Goal: Transaction & Acquisition: Purchase product/service

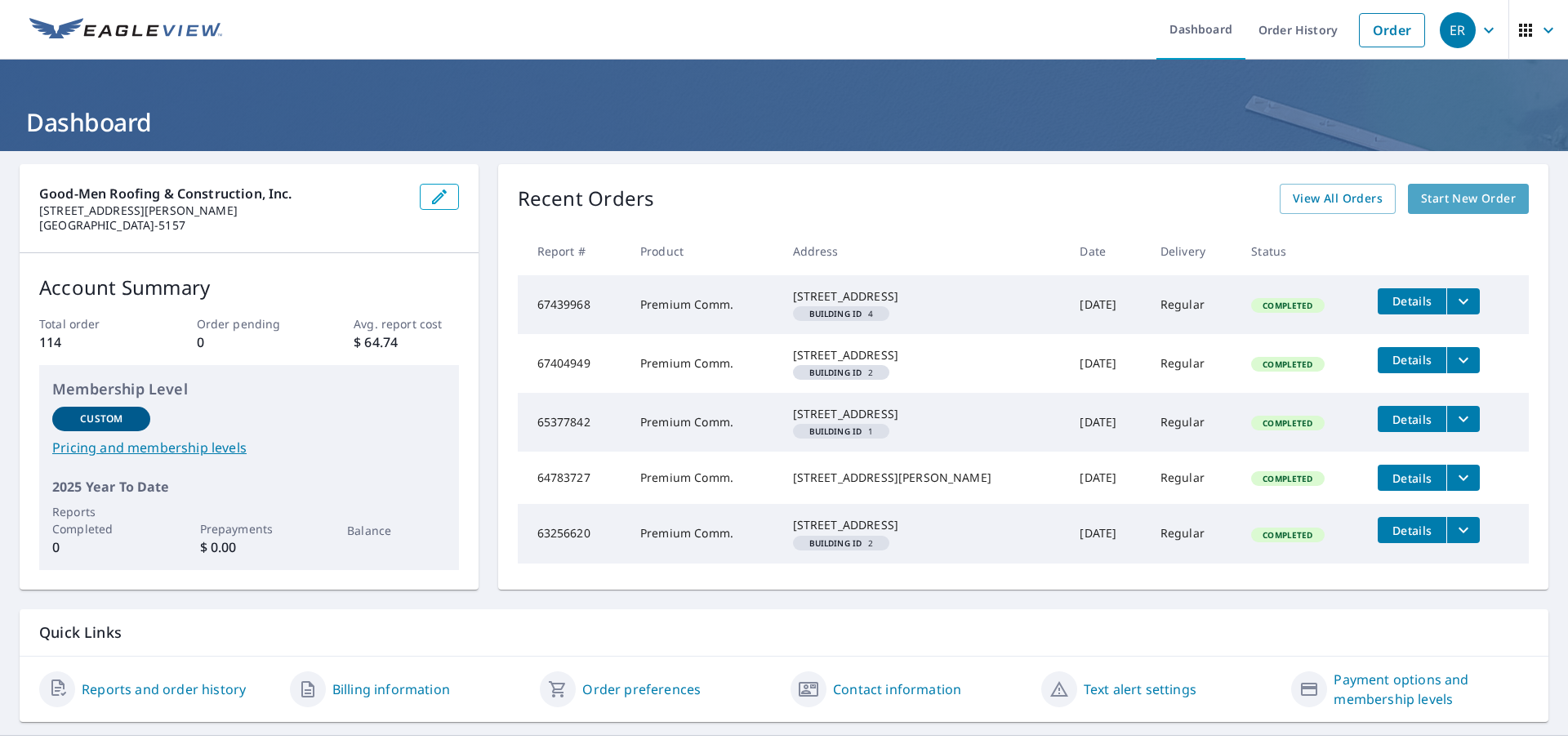
click at [1457, 189] on span "Start New Order" at bounding box center [1469, 199] width 95 height 21
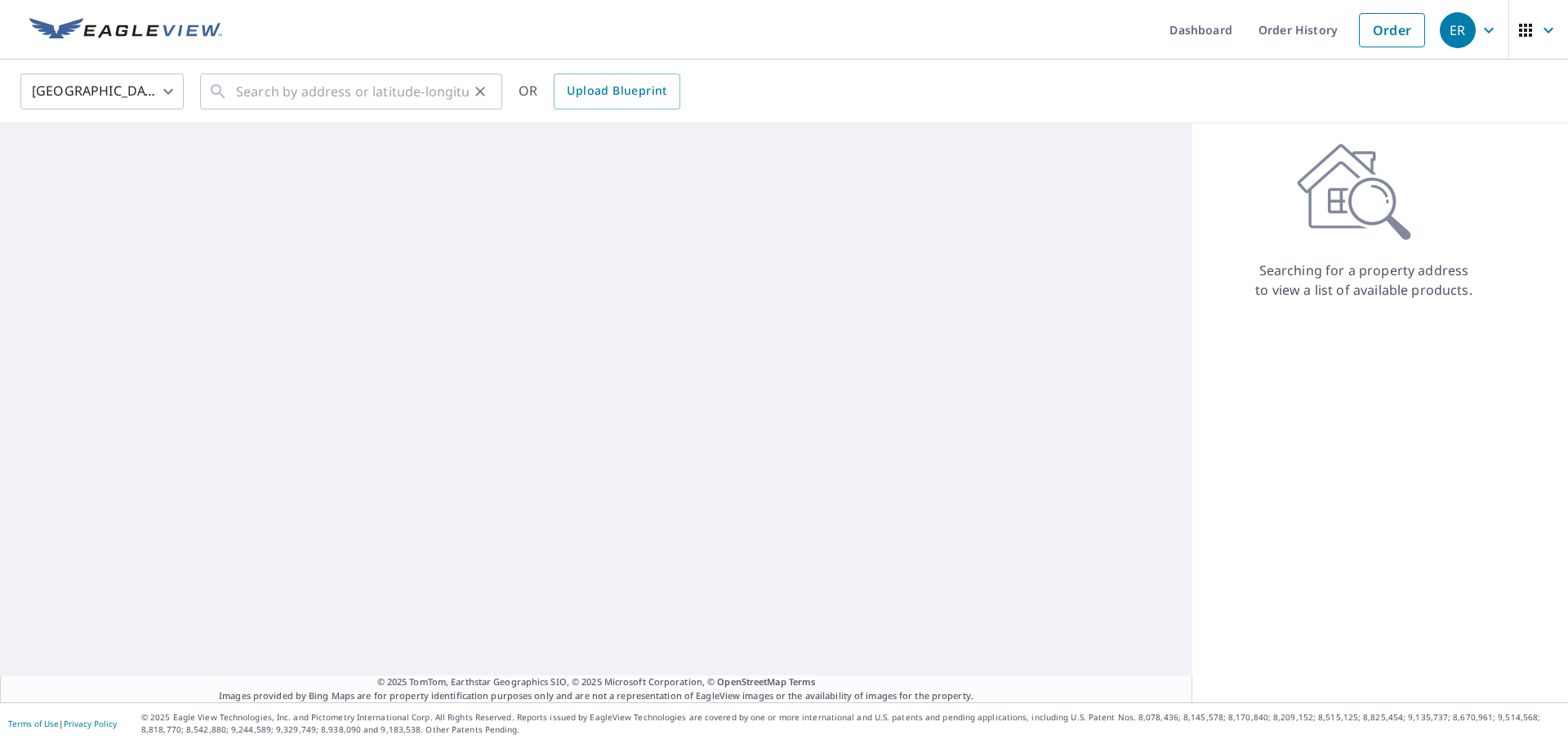
click at [227, 97] on icon at bounding box center [218, 91] width 20 height 20
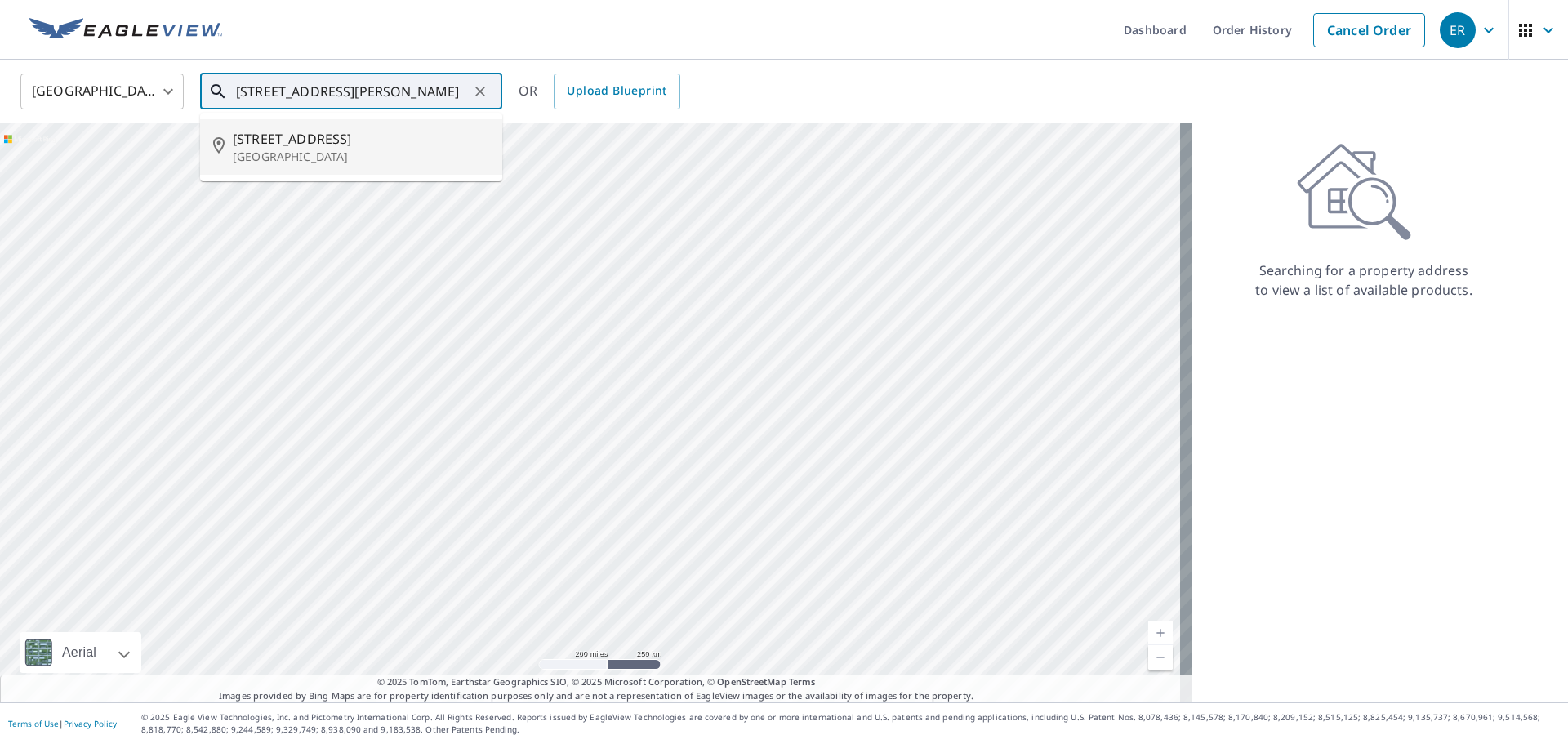
click at [357, 142] on span "[STREET_ADDRESS]" at bounding box center [360, 138] width 256 height 20
type input "[STREET_ADDRESS]"
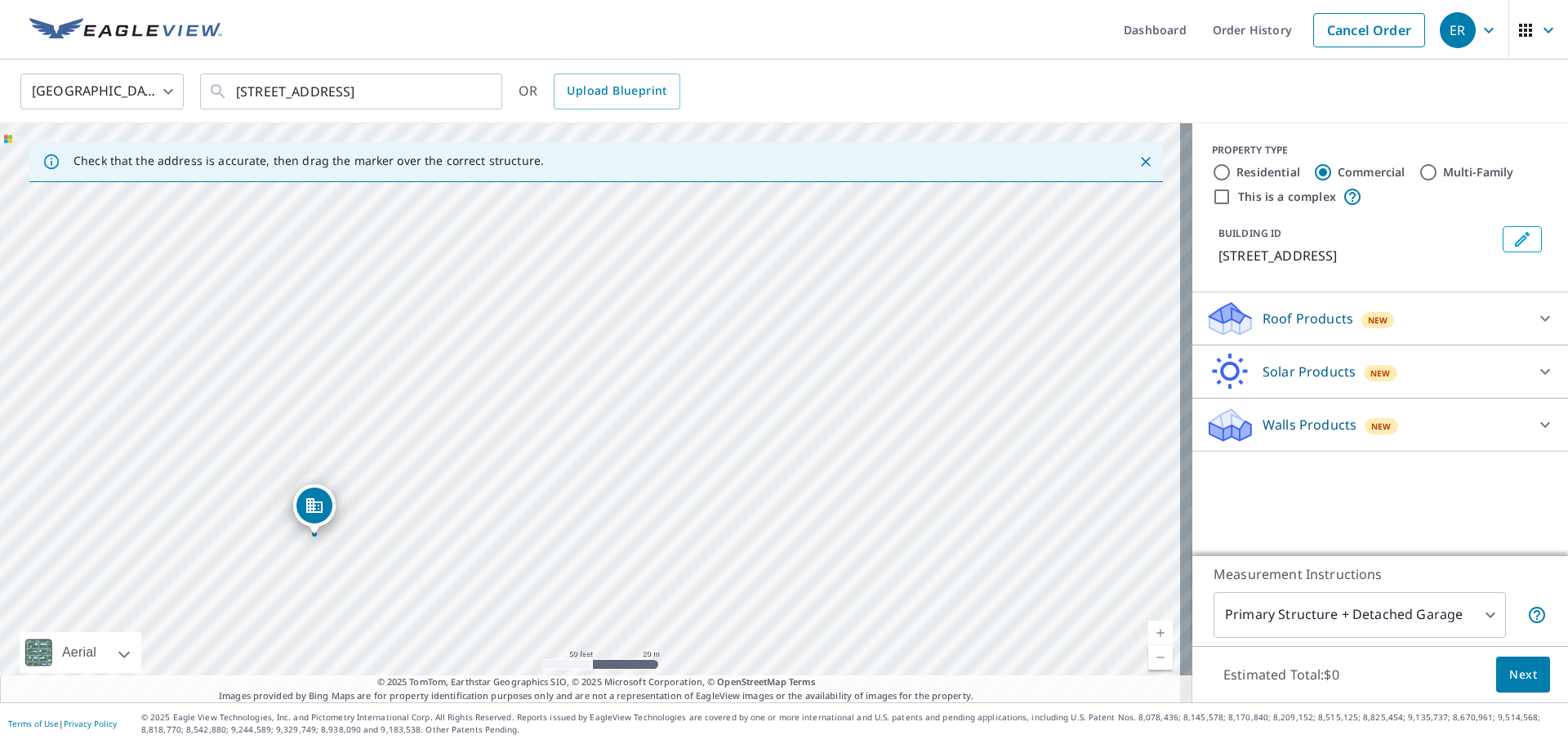
drag, startPoint x: 484, startPoint y: 452, endPoint x: 777, endPoint y: 435, distance: 293.5
click at [777, 435] on div "[STREET_ADDRESS]" at bounding box center [596, 412] width 1193 height 579
click at [1471, 611] on body "ER ER Dashboard Order History Cancel Order ER [GEOGRAPHIC_DATA] [GEOGRAPHIC_DAT…" at bounding box center [784, 372] width 1568 height 744
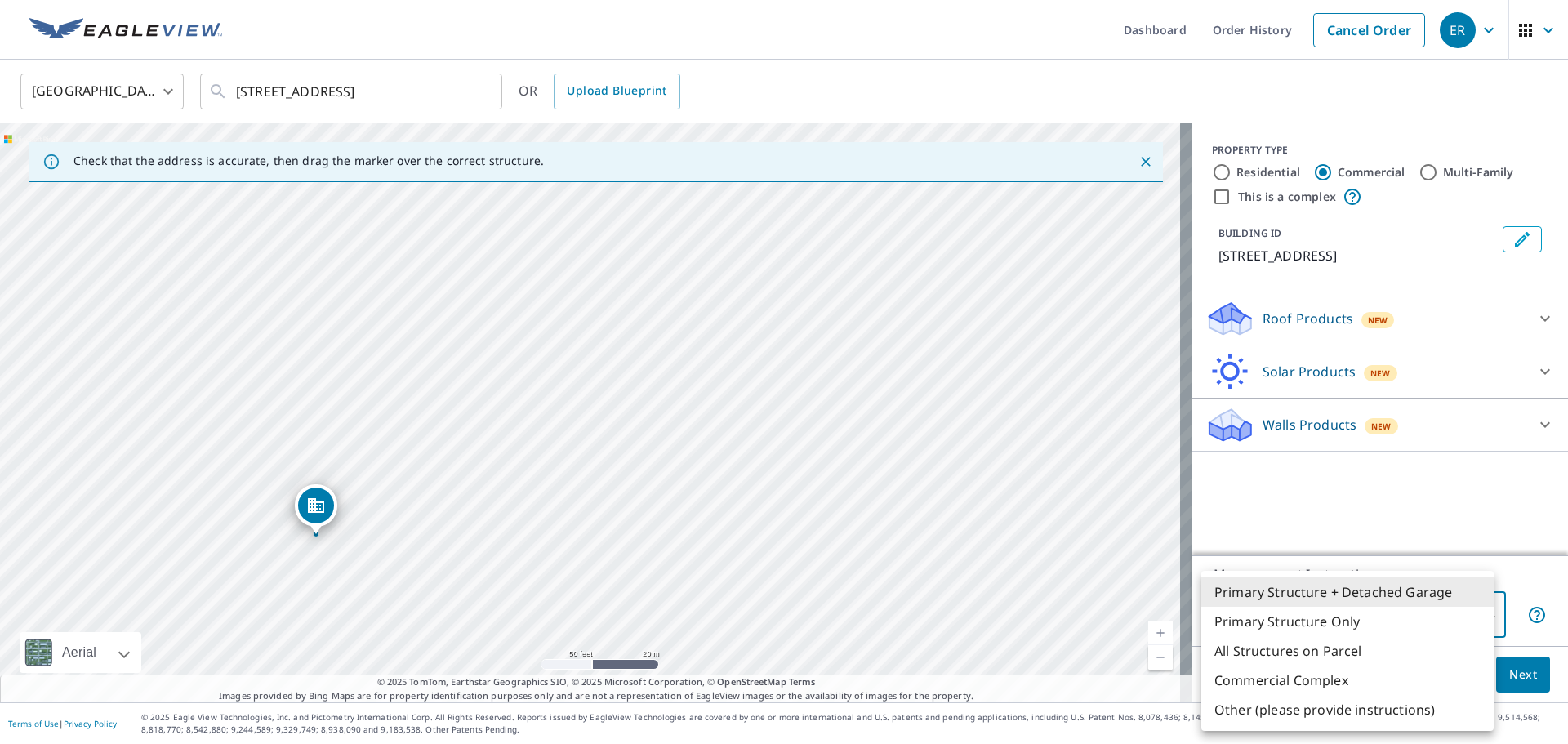
click at [1392, 619] on li "Primary Structure Only" at bounding box center [1347, 621] width 292 height 29
type input "2"
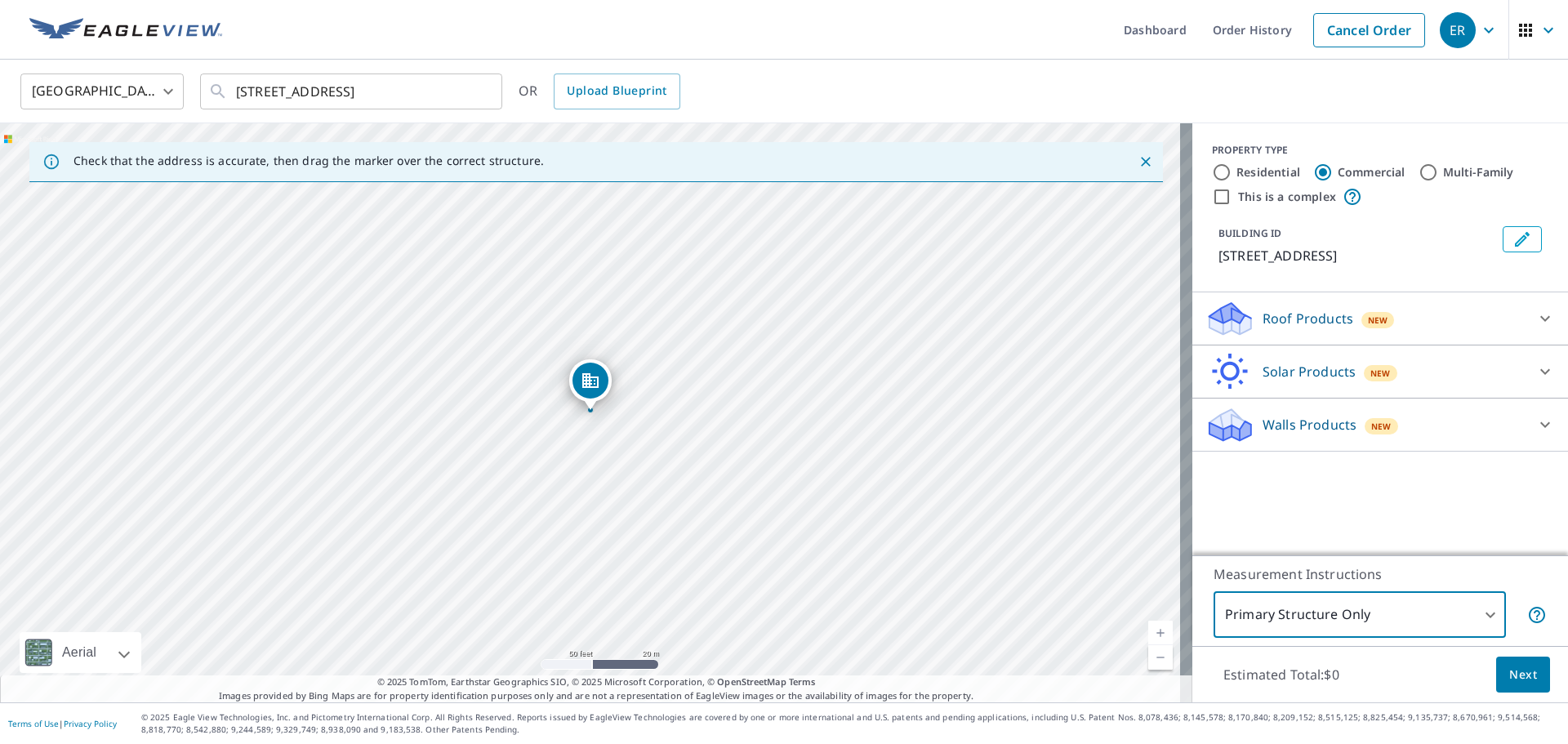
click at [1524, 670] on span "Next" at bounding box center [1523, 675] width 27 height 21
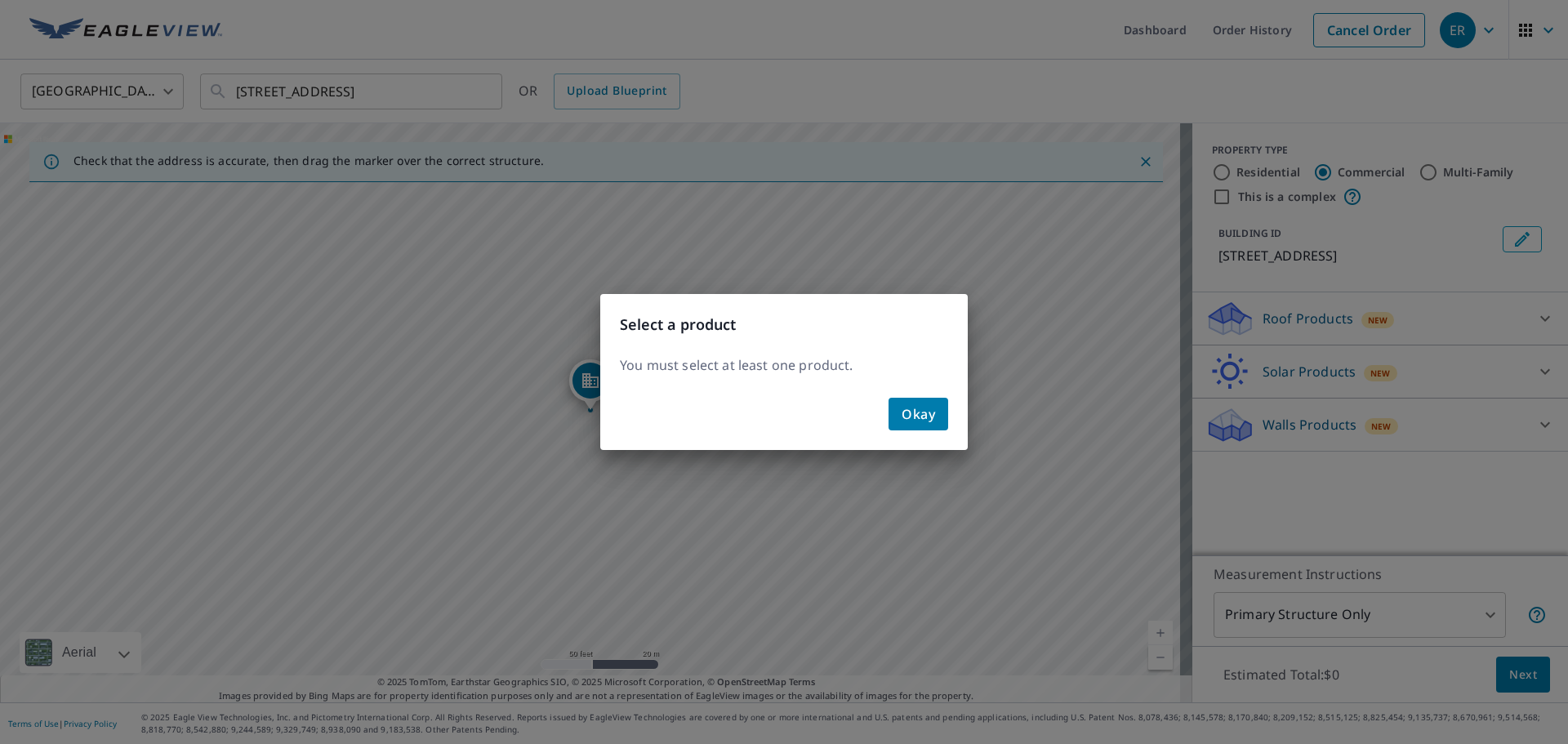
click at [910, 404] on span "Okay" at bounding box center [917, 414] width 33 height 23
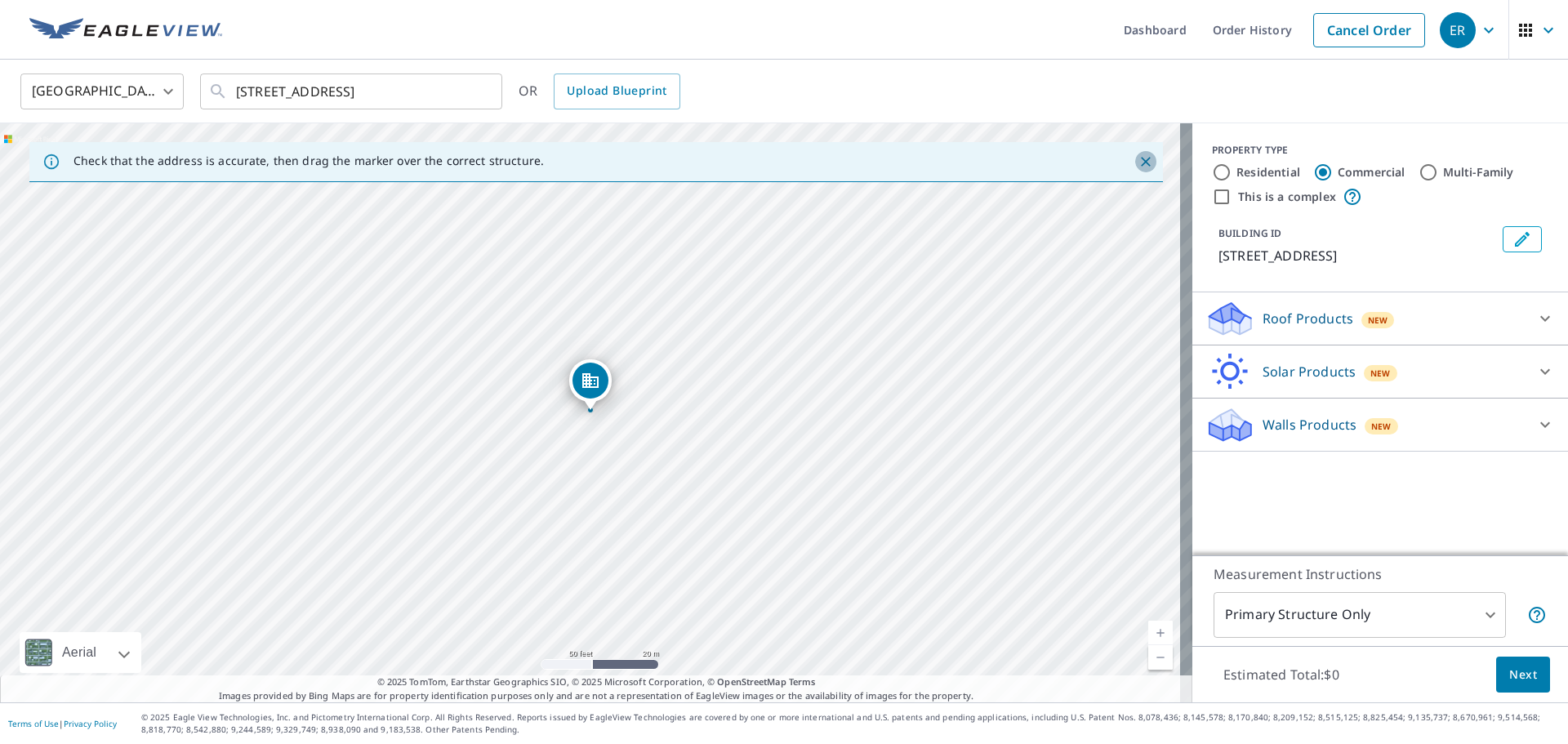
click at [1138, 164] on icon "Close" at bounding box center [1145, 161] width 16 height 16
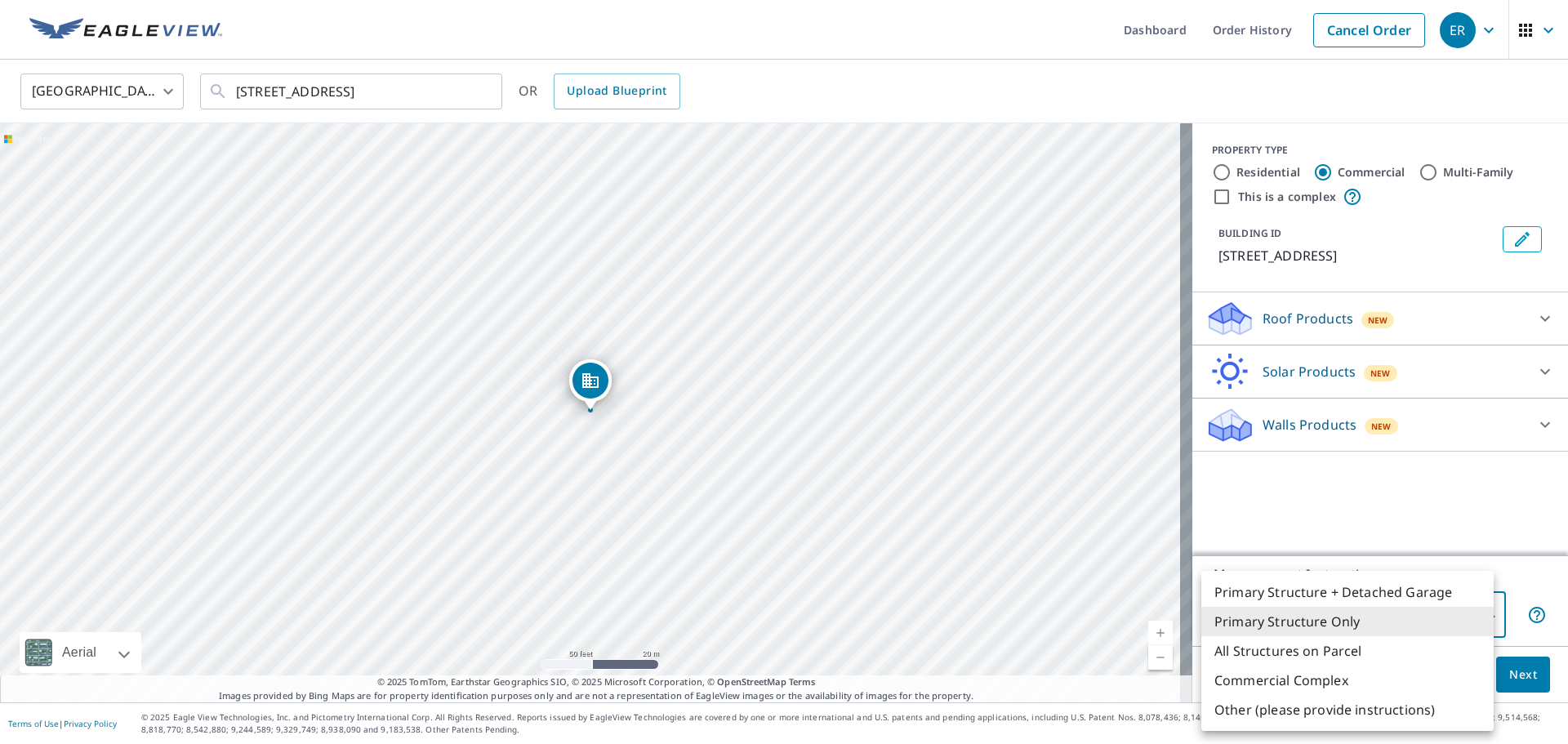
click at [1442, 611] on body "ER ER Dashboard Order History Cancel Order ER [GEOGRAPHIC_DATA] [GEOGRAPHIC_DAT…" at bounding box center [784, 372] width 1568 height 744
click at [1363, 630] on li "Primary Structure Only" at bounding box center [1347, 621] width 292 height 29
click at [1383, 608] on body "ER ER Dashboard Order History Cancel Order ER [GEOGRAPHIC_DATA] [GEOGRAPHIC_DAT…" at bounding box center [784, 372] width 1568 height 744
click at [1377, 611] on li "Primary Structure Only" at bounding box center [1347, 621] width 292 height 29
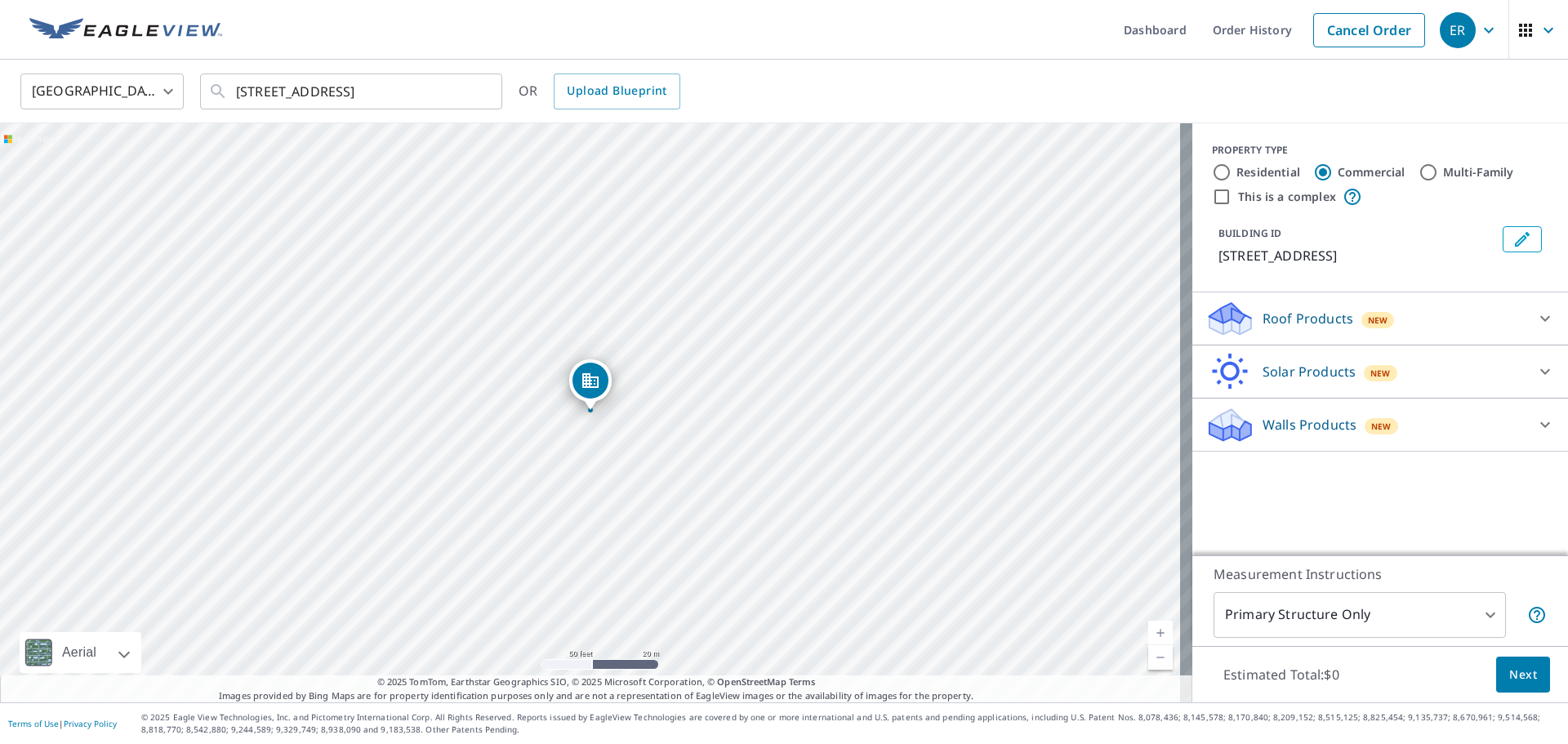
click at [1418, 506] on div "PROPERTY TYPE Residential Commercial Multi-Family This is a complex BUILDING ID…" at bounding box center [1380, 338] width 375 height 432
click at [1212, 166] on input "Residential" at bounding box center [1222, 172] width 20 height 20
radio input "true"
type input "1"
click at [1315, 172] on input "Commercial" at bounding box center [1323, 172] width 20 height 20
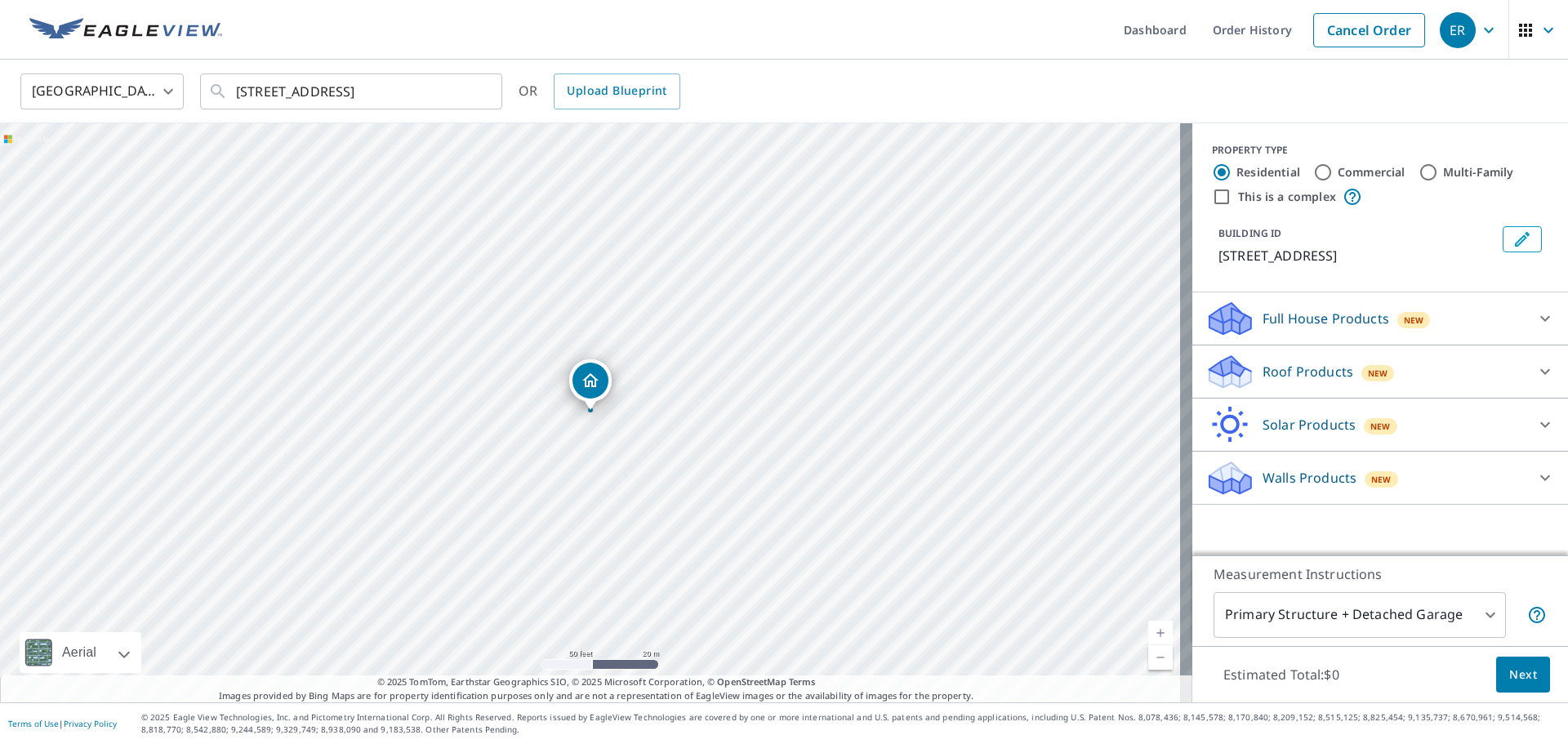
radio input "true"
type input "4"
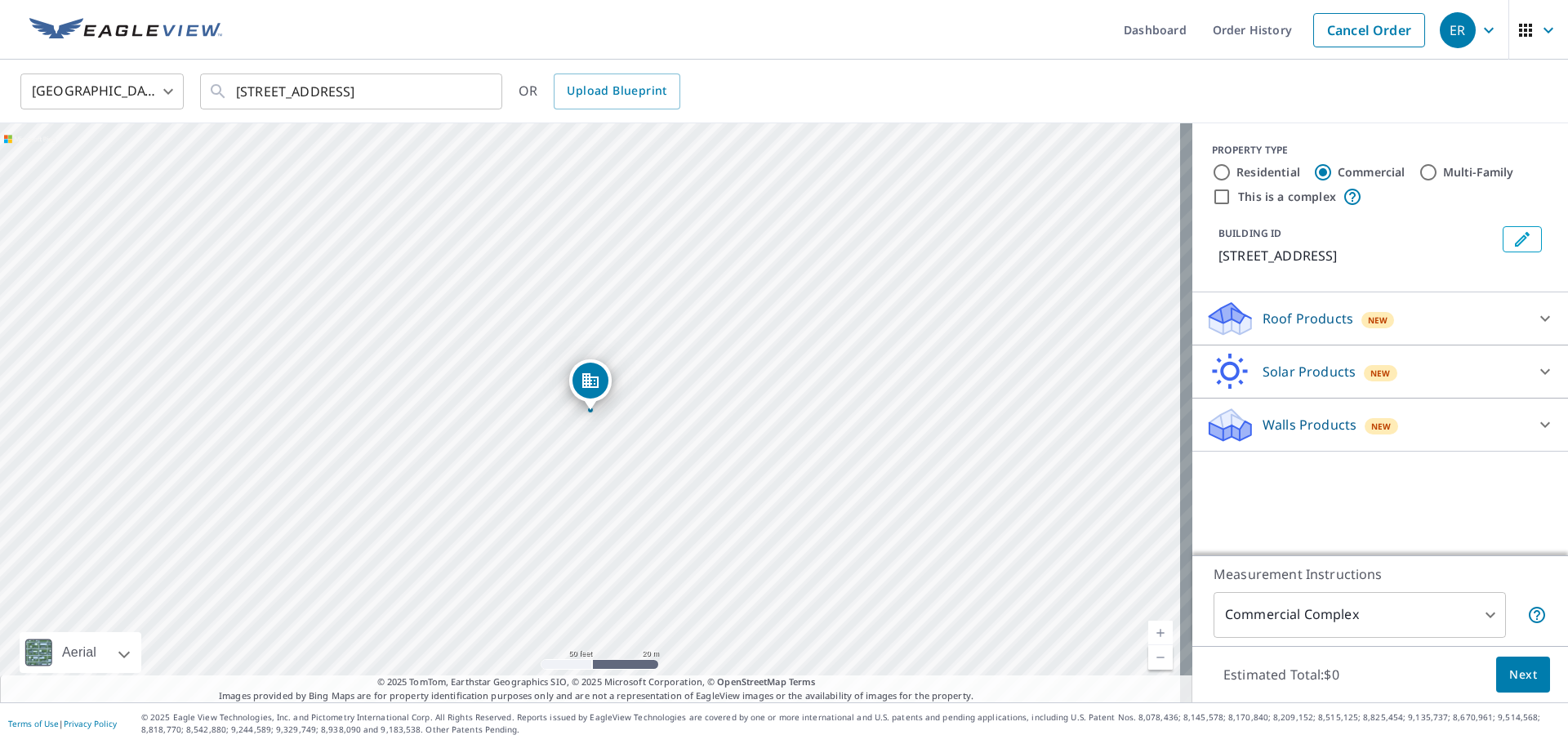
click at [1510, 680] on span "Next" at bounding box center [1523, 675] width 27 height 21
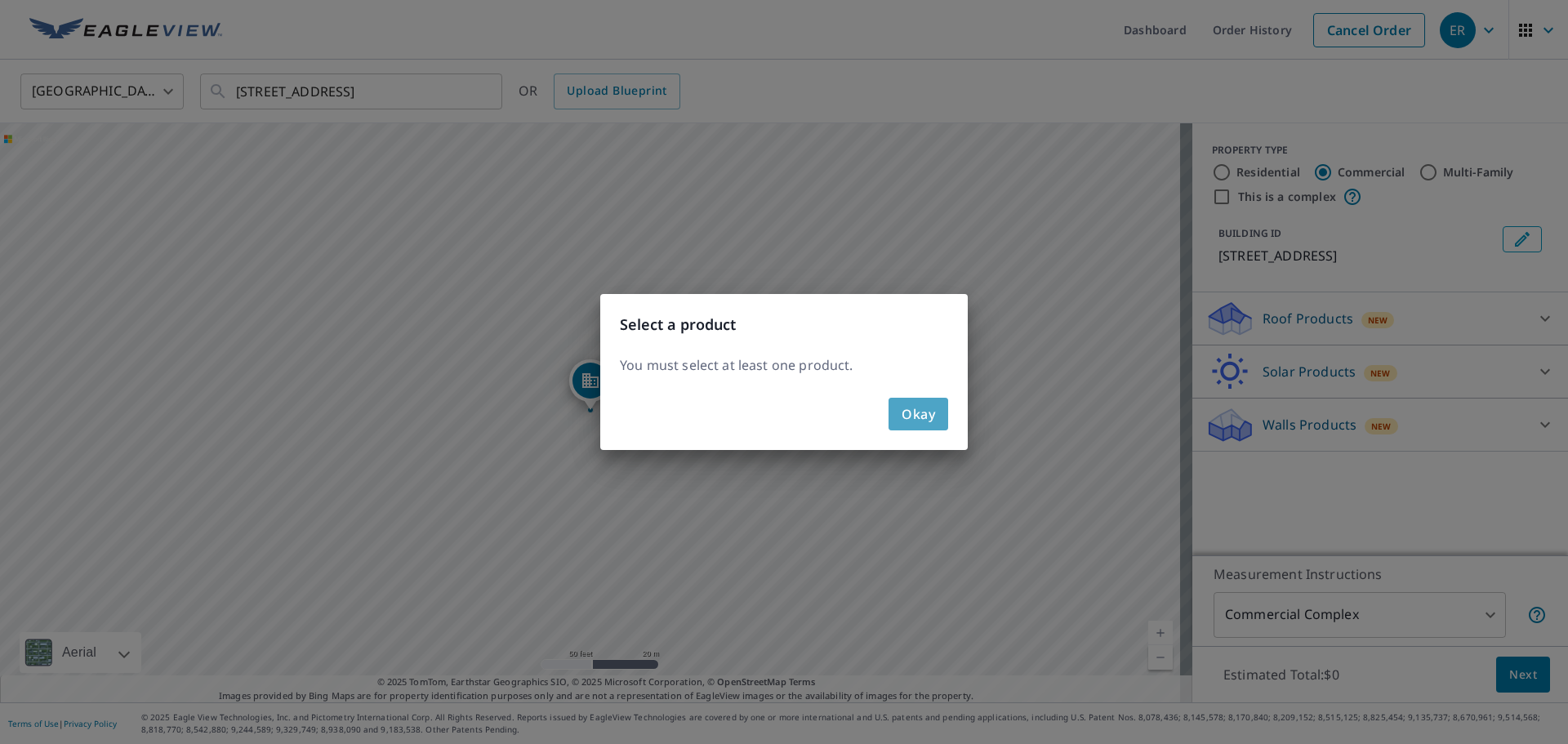
click at [915, 415] on span "Okay" at bounding box center [917, 414] width 33 height 23
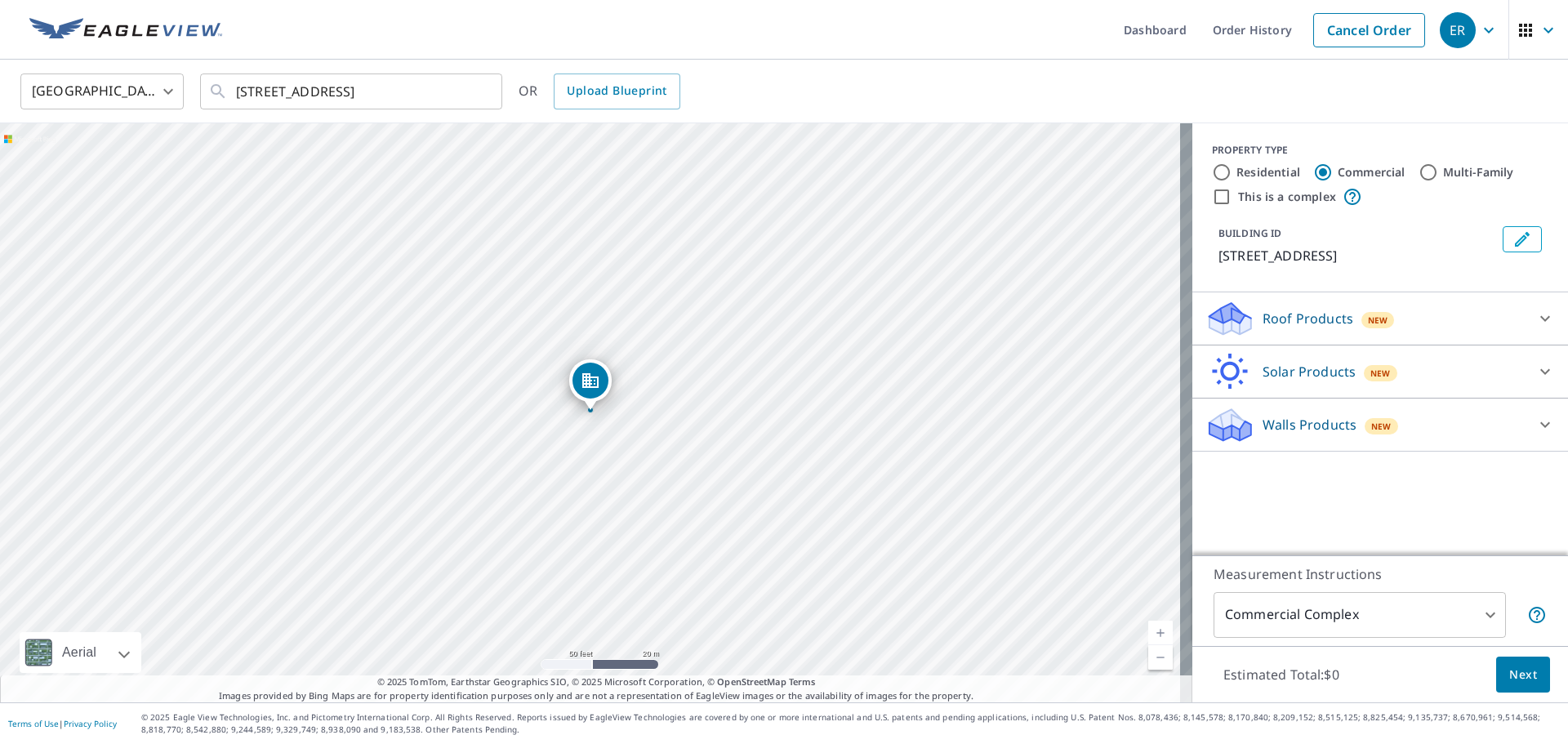
click at [598, 390] on div "Dropped pin, building 1, Commercial property, 430 S Broadway Blythe, CA 92225" at bounding box center [590, 380] width 36 height 36
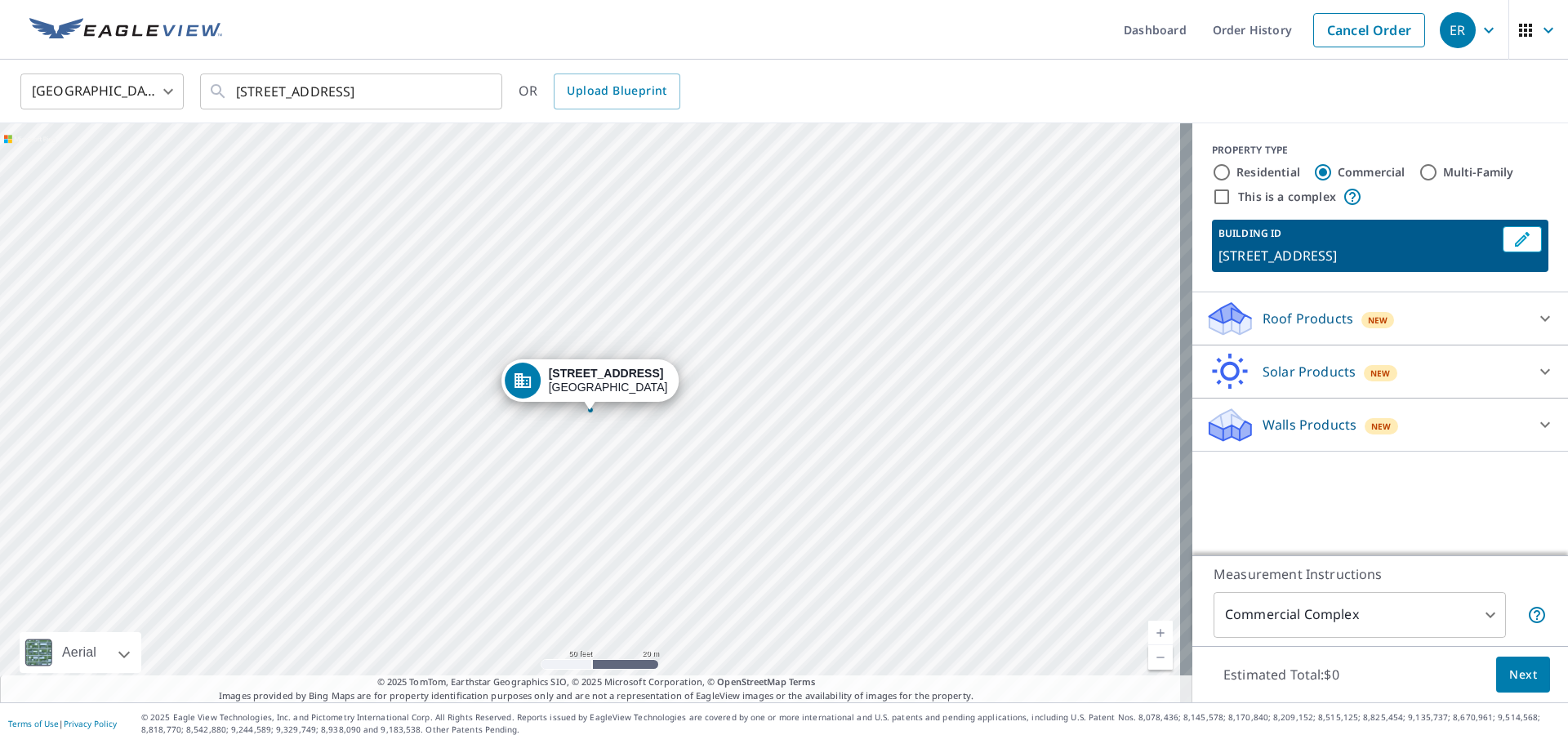
click at [609, 392] on div "[STREET_ADDRESS]" at bounding box center [608, 380] width 119 height 27
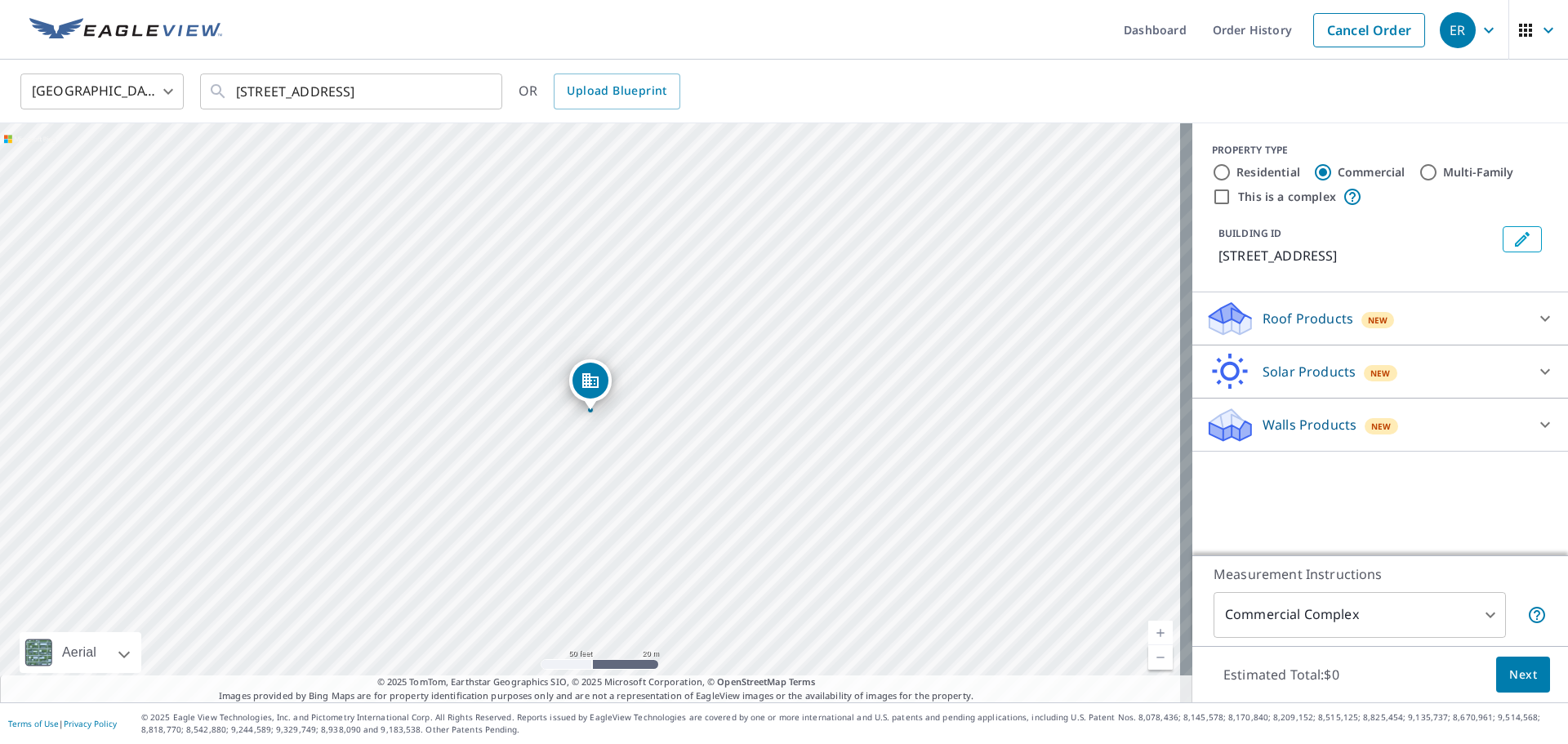
click at [591, 390] on div "Dropped pin, building 1, Commercial property, 430 S Broadway Blythe, CA 92225" at bounding box center [590, 380] width 36 height 36
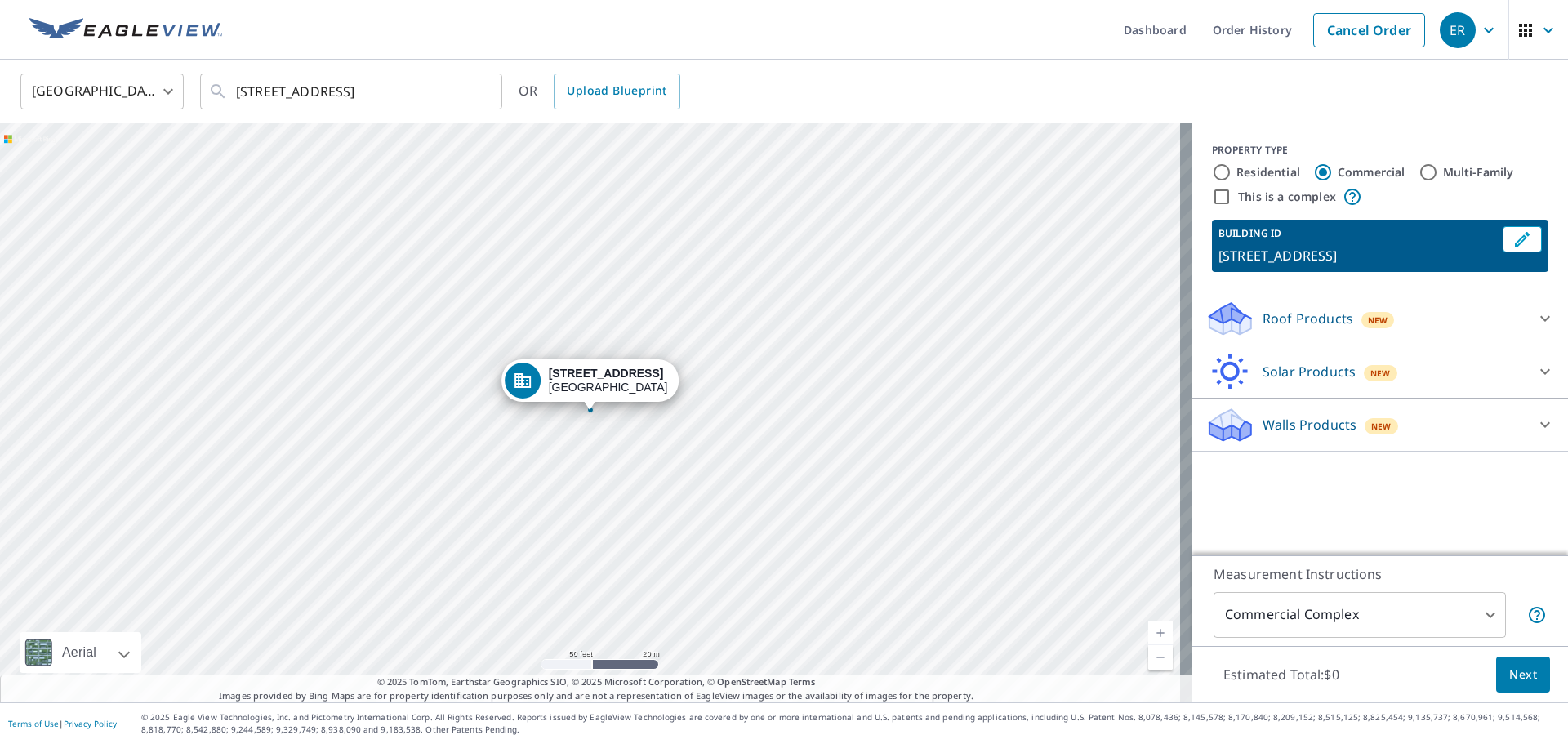
click at [1509, 668] on span "Next" at bounding box center [1523, 675] width 27 height 21
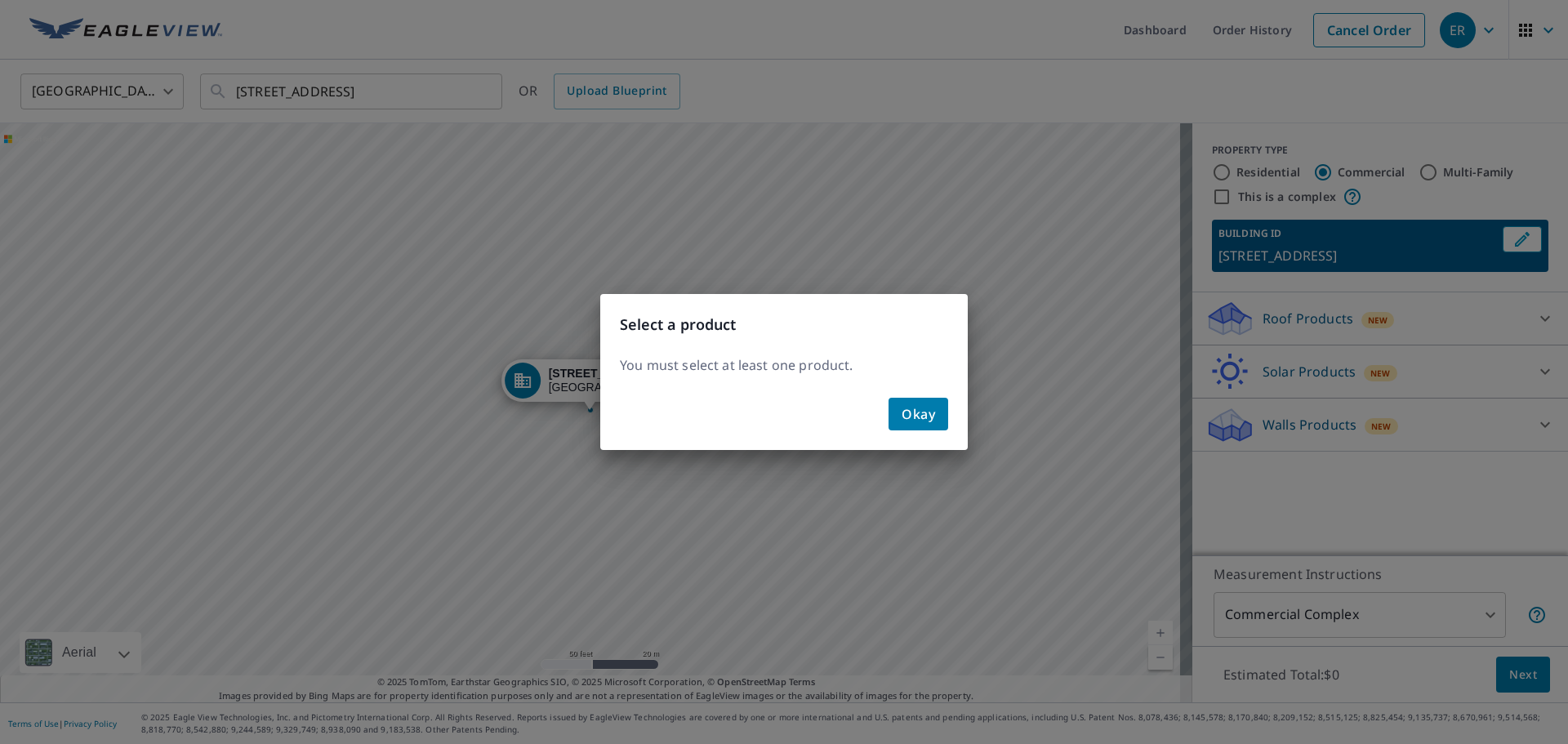
click at [942, 405] on button "Okay" at bounding box center [918, 414] width 60 height 33
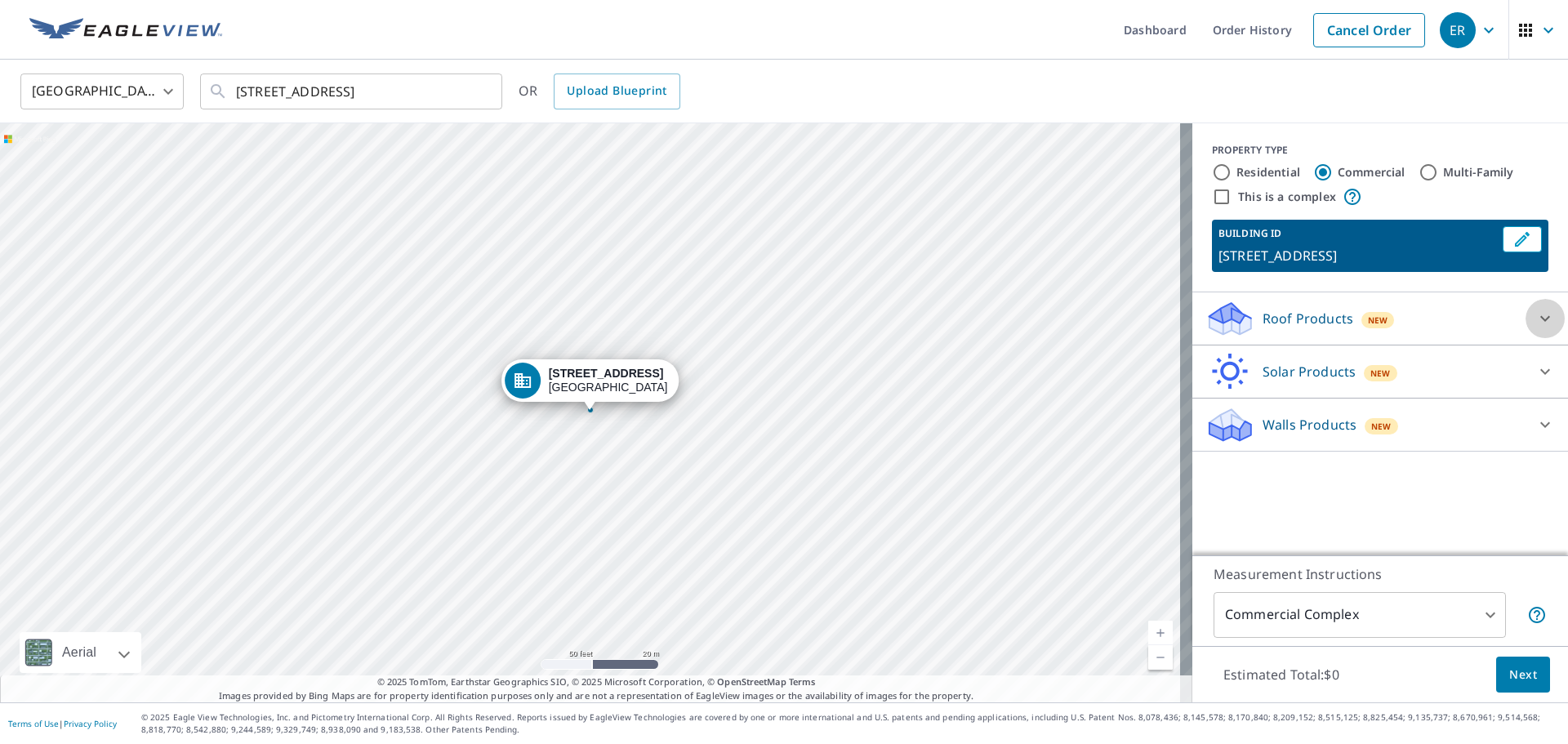
click at [1536, 318] on icon at bounding box center [1545, 318] width 20 height 20
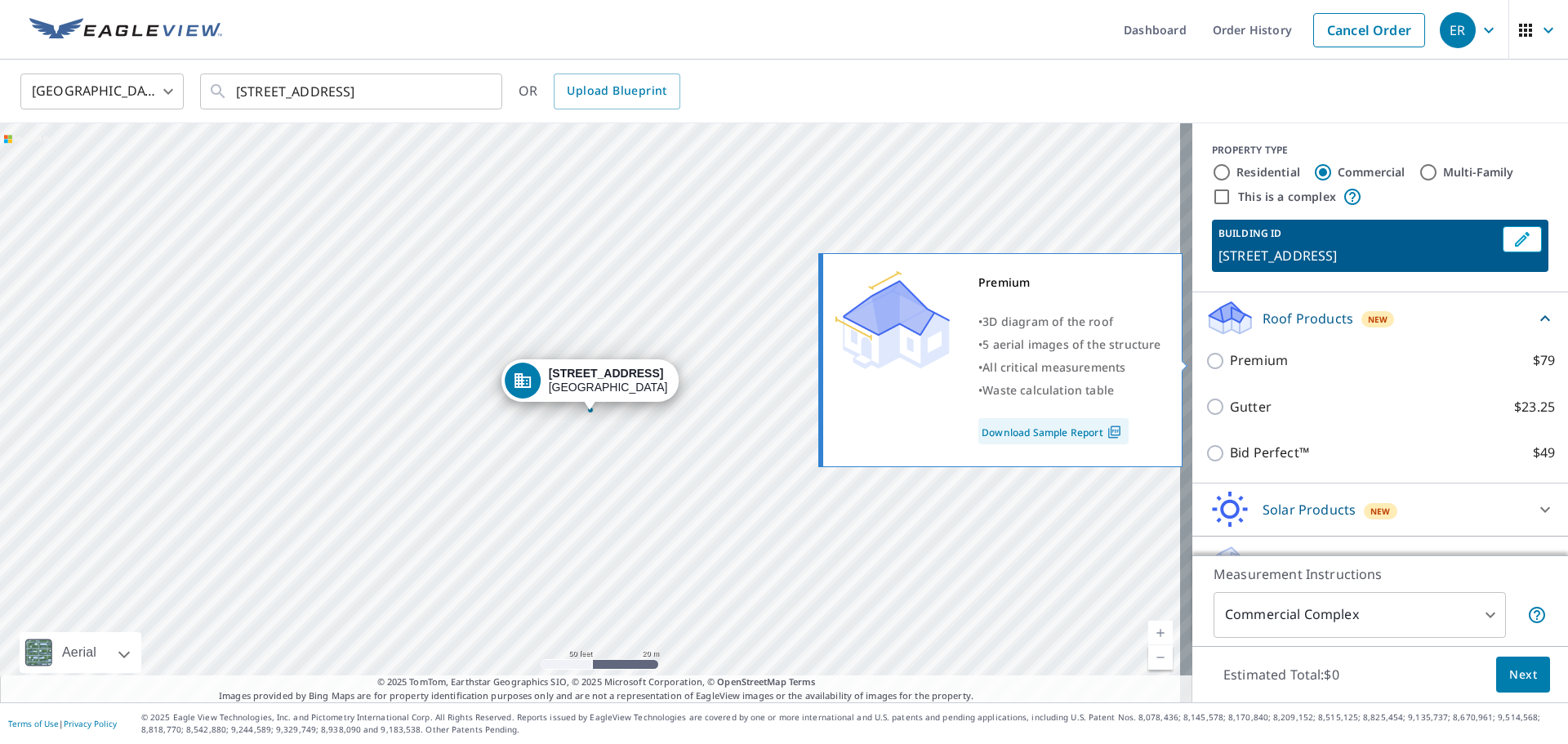
click at [1248, 358] on p "Premium" at bounding box center [1259, 360] width 58 height 21
click at [1230, 358] on input "Premium $79" at bounding box center [1218, 360] width 25 height 20
checkbox input "true"
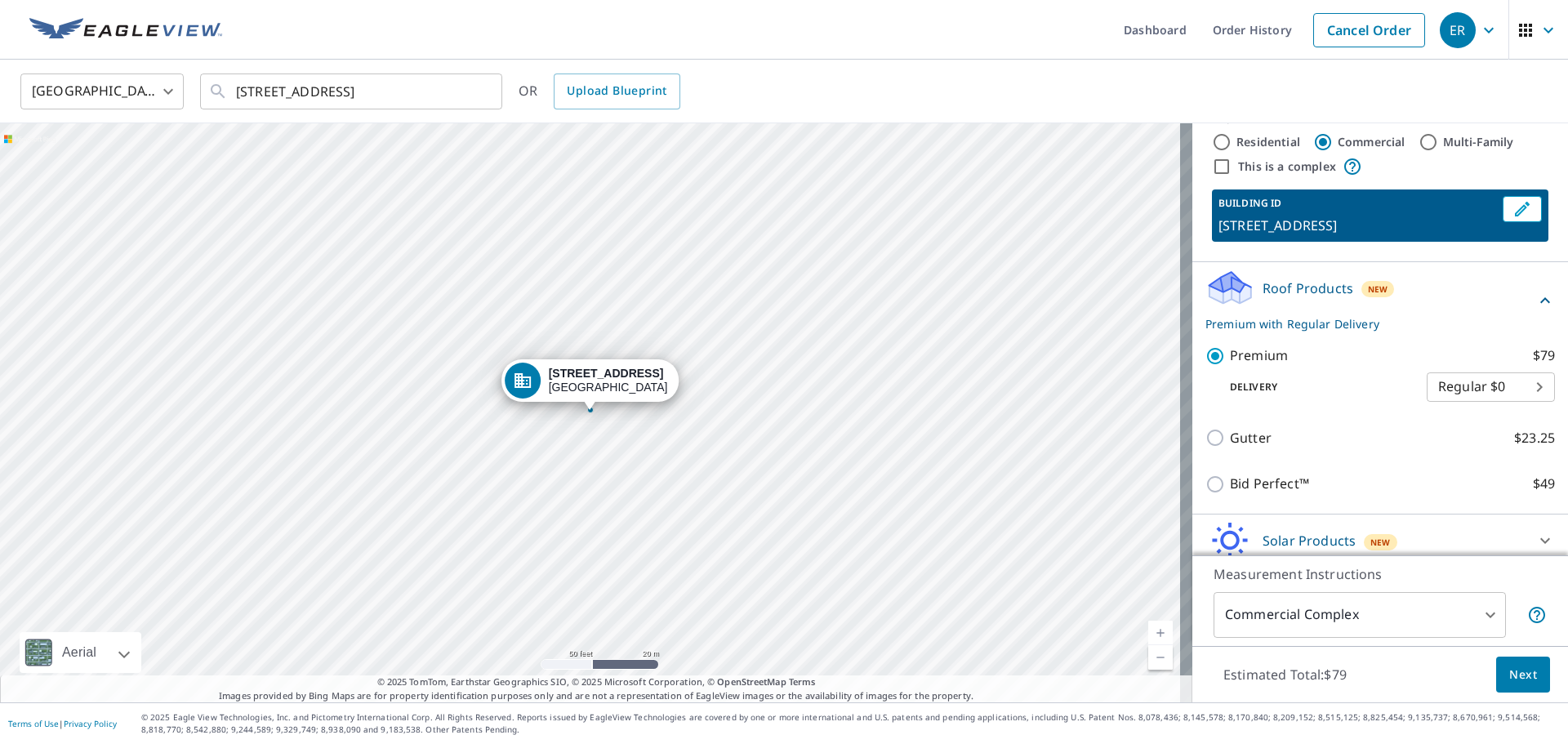
scroll to position [81, 0]
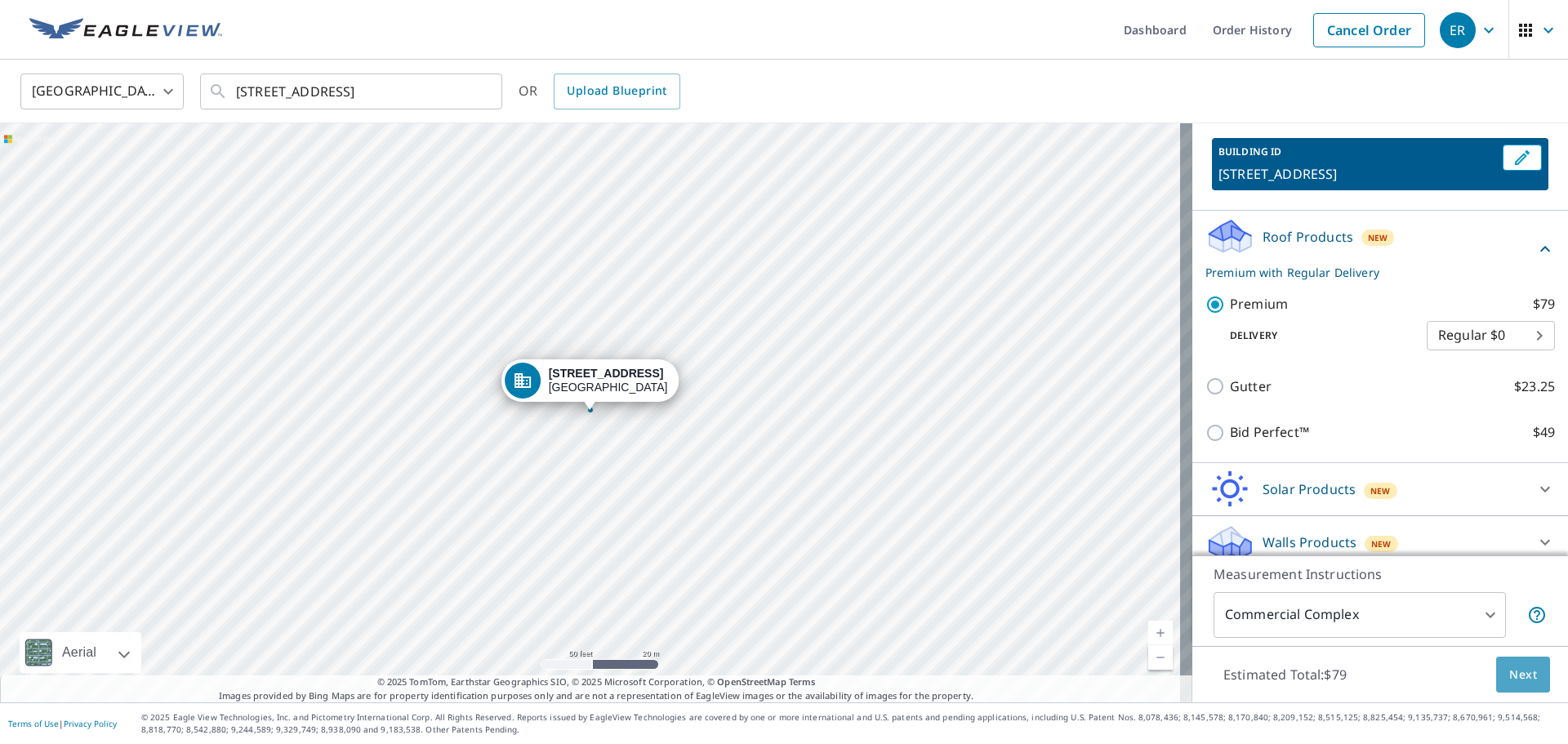
click at [1509, 677] on span "Next" at bounding box center [1523, 675] width 27 height 21
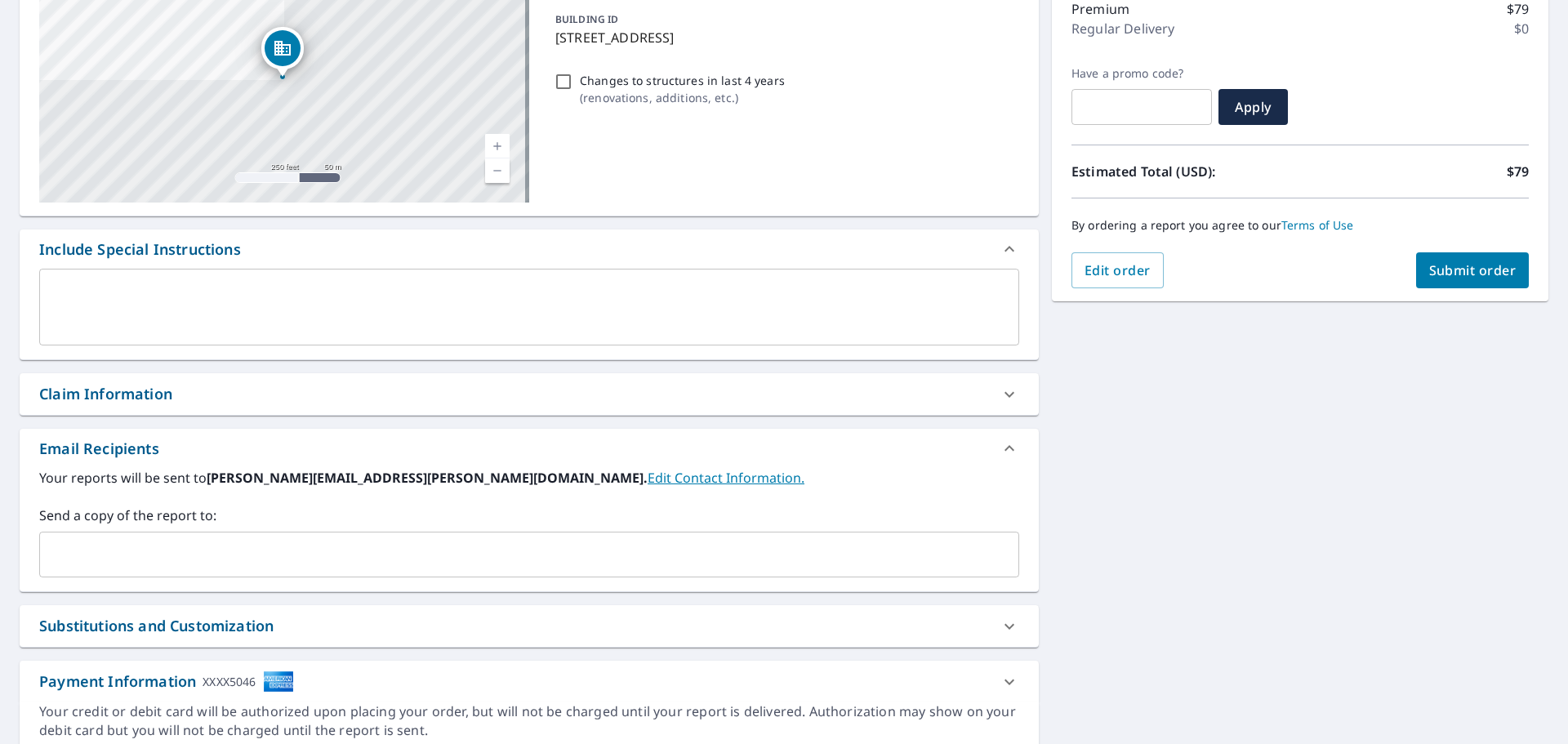
scroll to position [245, 0]
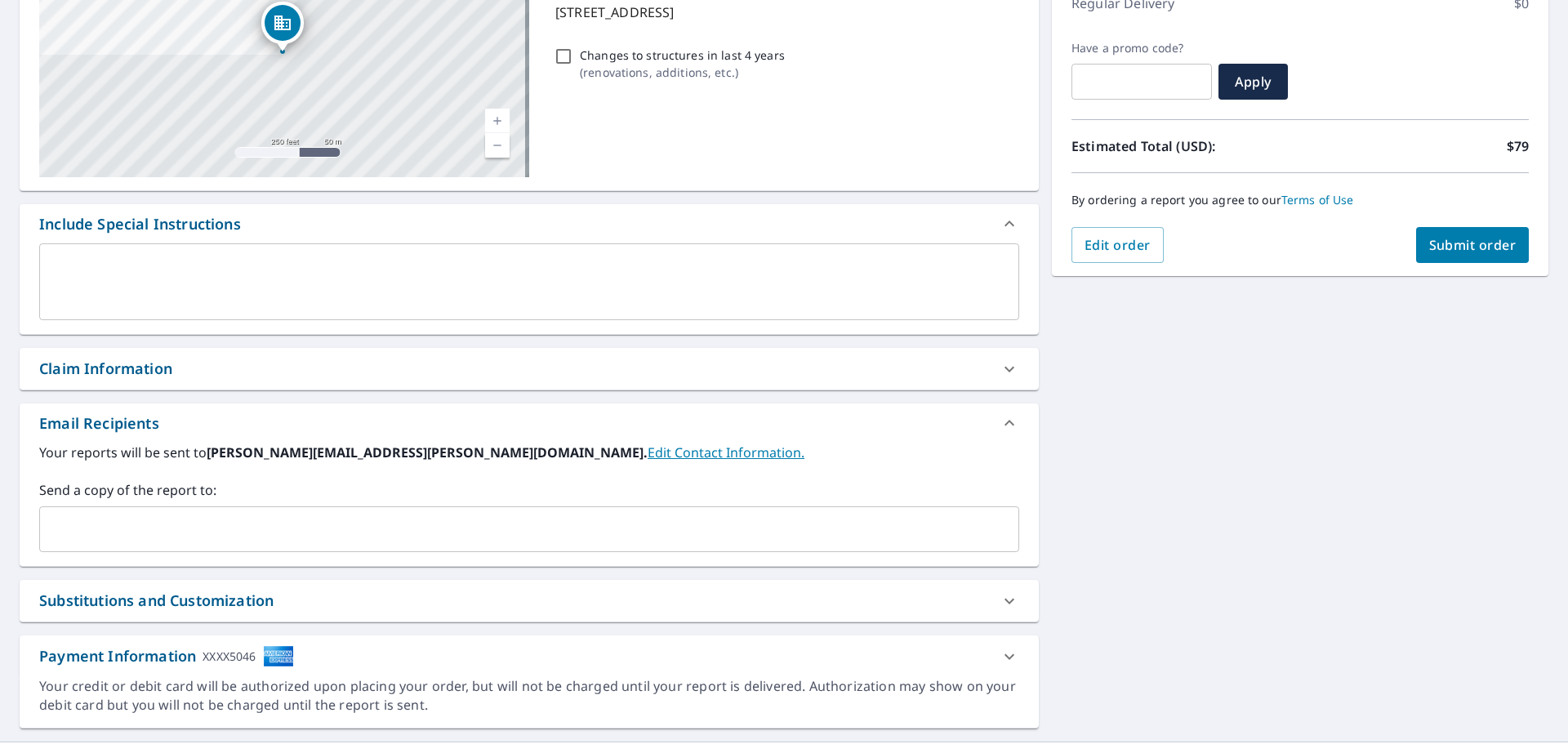
click at [1491, 234] on button "Submit order" at bounding box center [1473, 245] width 113 height 36
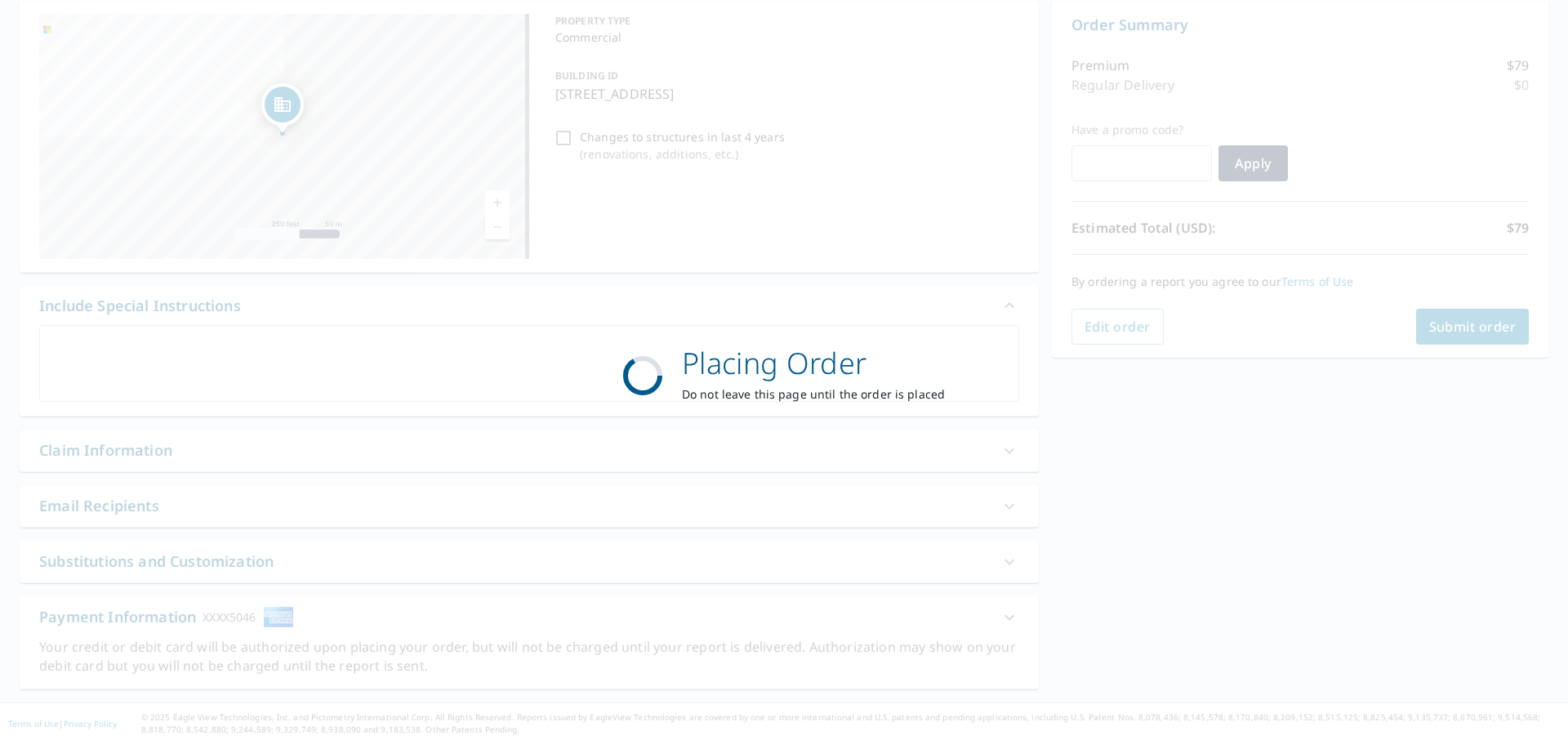
scroll to position [164, 0]
